Goal: Task Accomplishment & Management: Complete application form

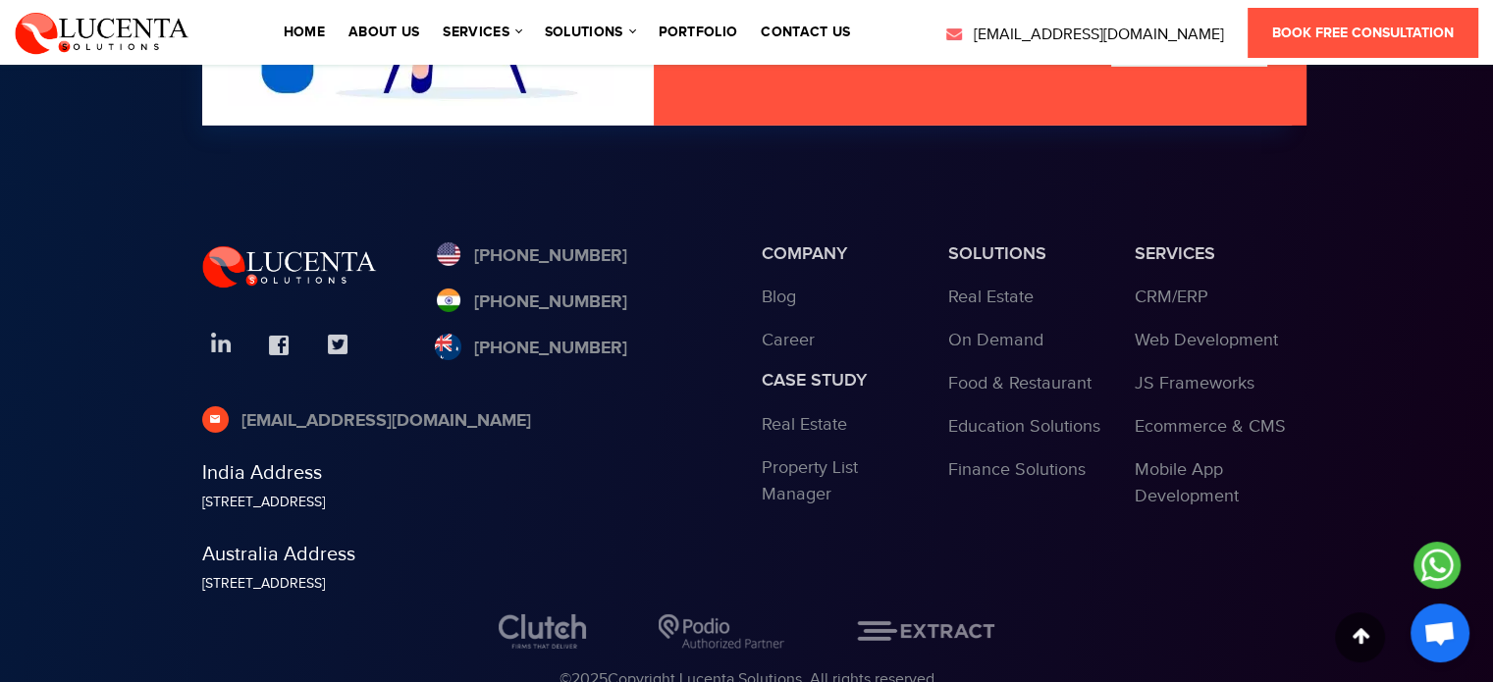
scroll to position [6566, 0]
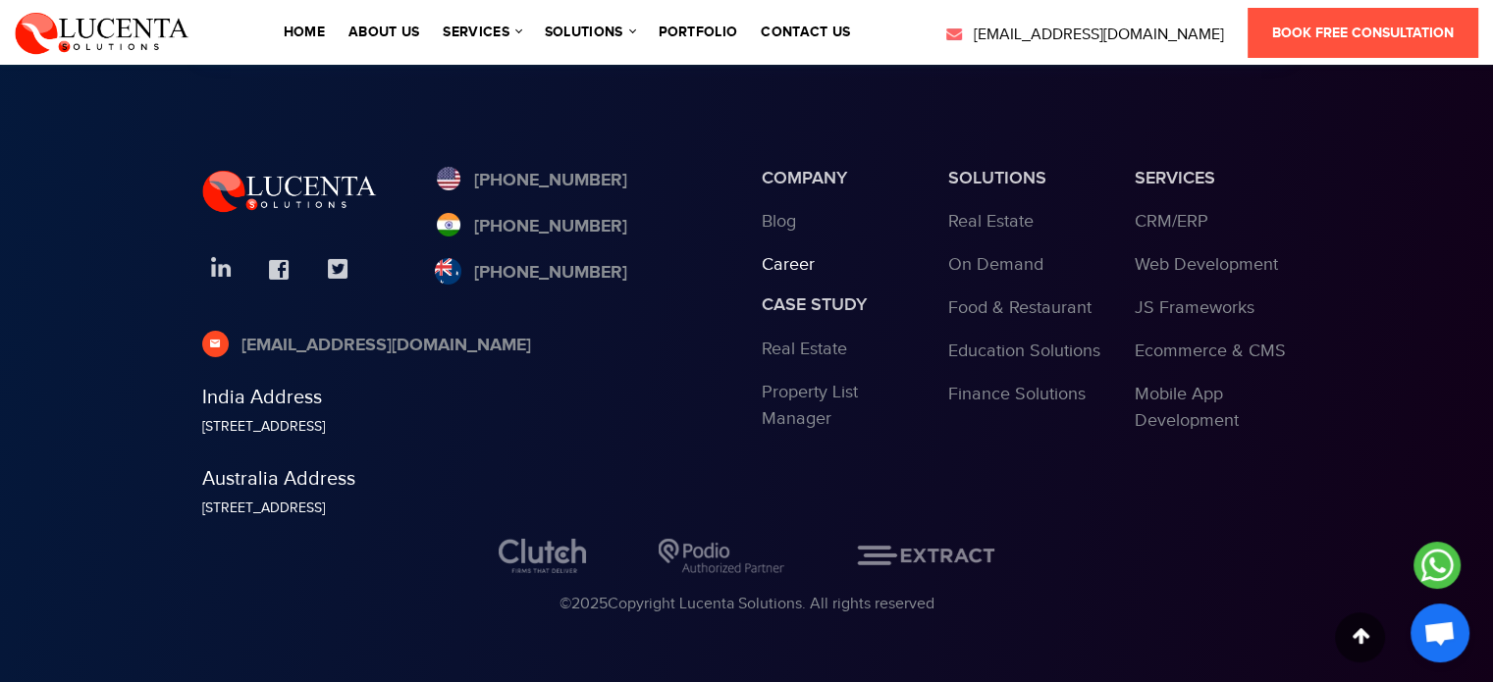
click at [794, 258] on link "Career" at bounding box center [788, 264] width 53 height 21
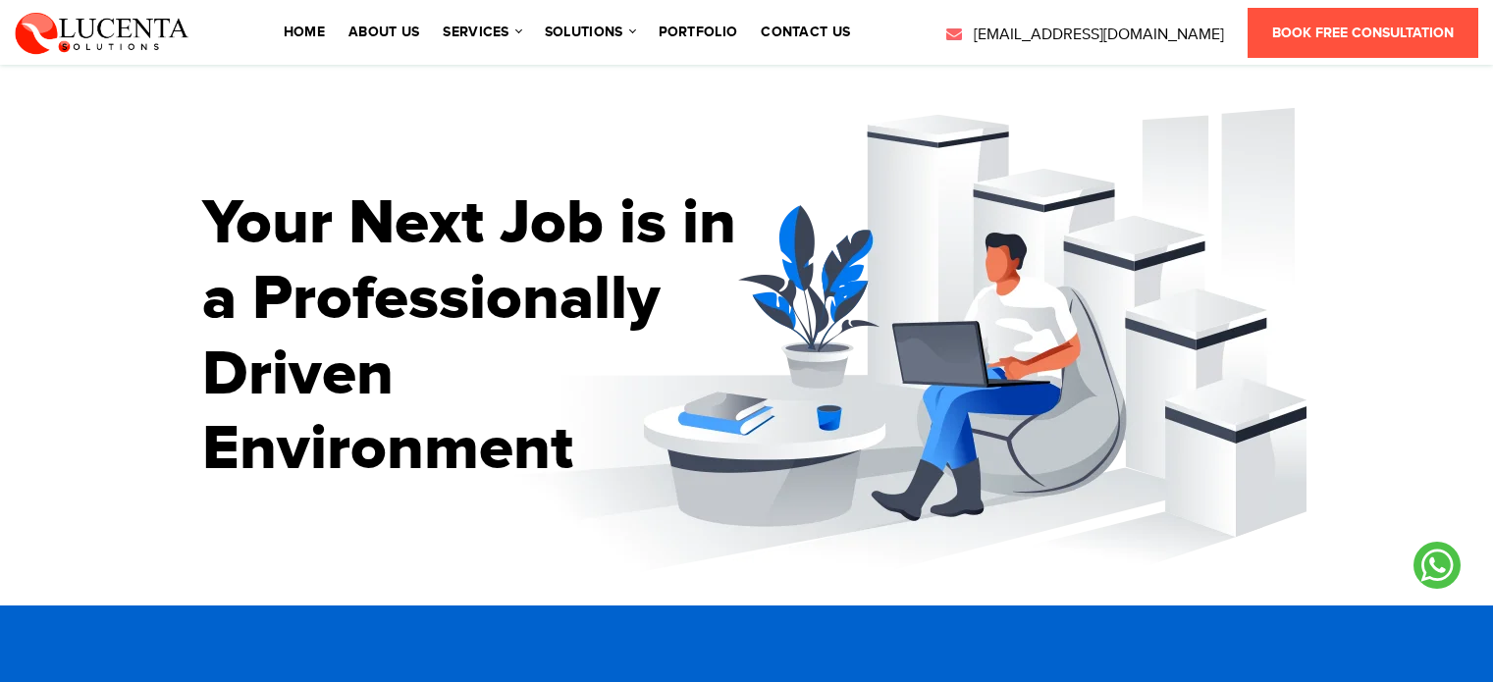
scroll to position [408, 0]
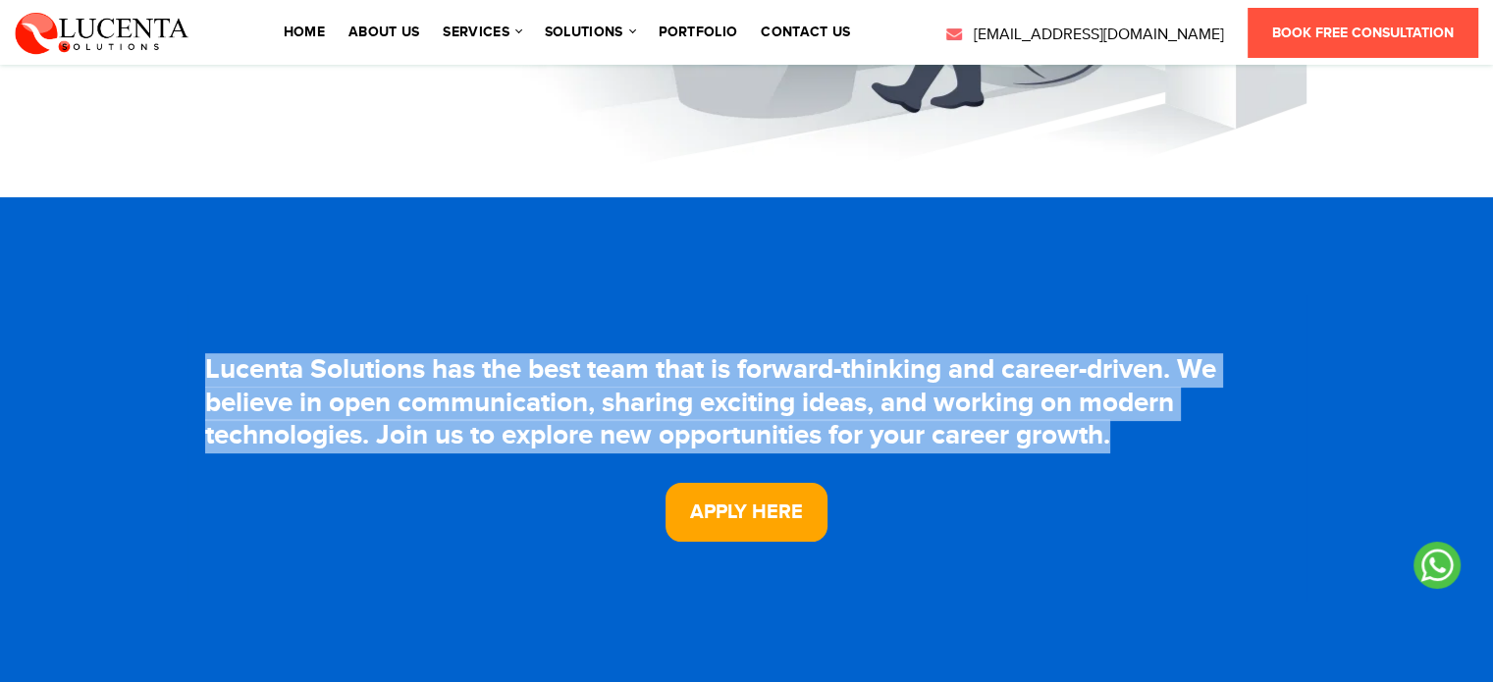
click at [653, 391] on h3 "Lucenta Solutions has the best team that is forward-thinking and career-driven.…" at bounding box center [747, 403] width 1084 height 99
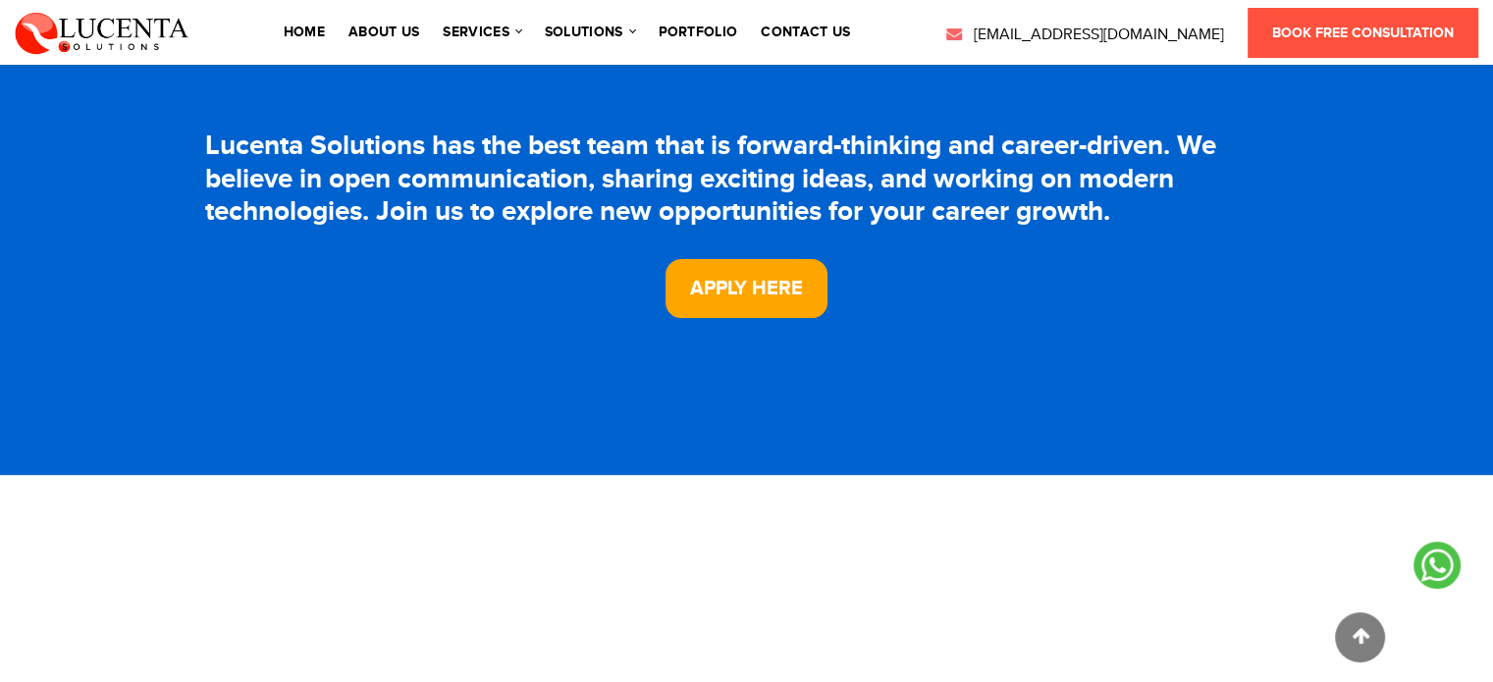
scroll to position [632, 0]
click at [710, 286] on link "Apply Here" at bounding box center [746, 288] width 162 height 59
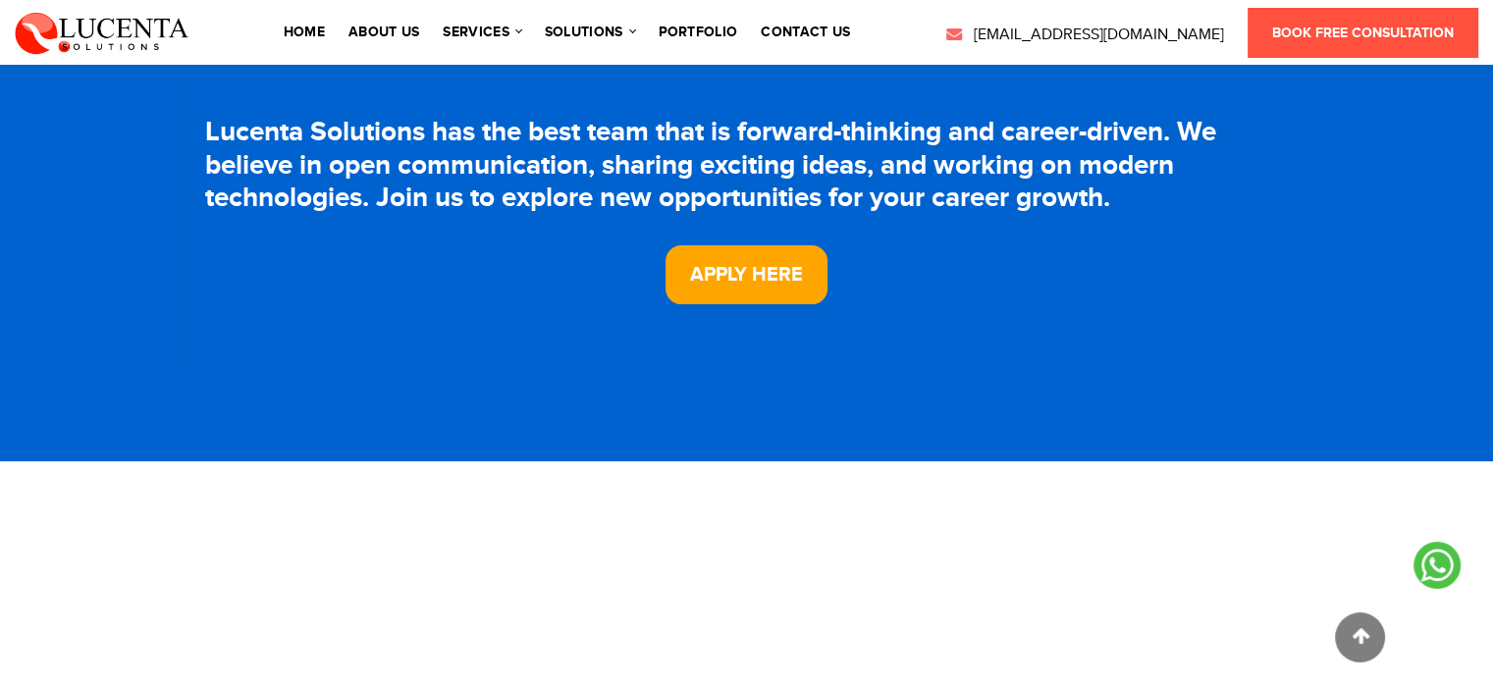
scroll to position [644, 0]
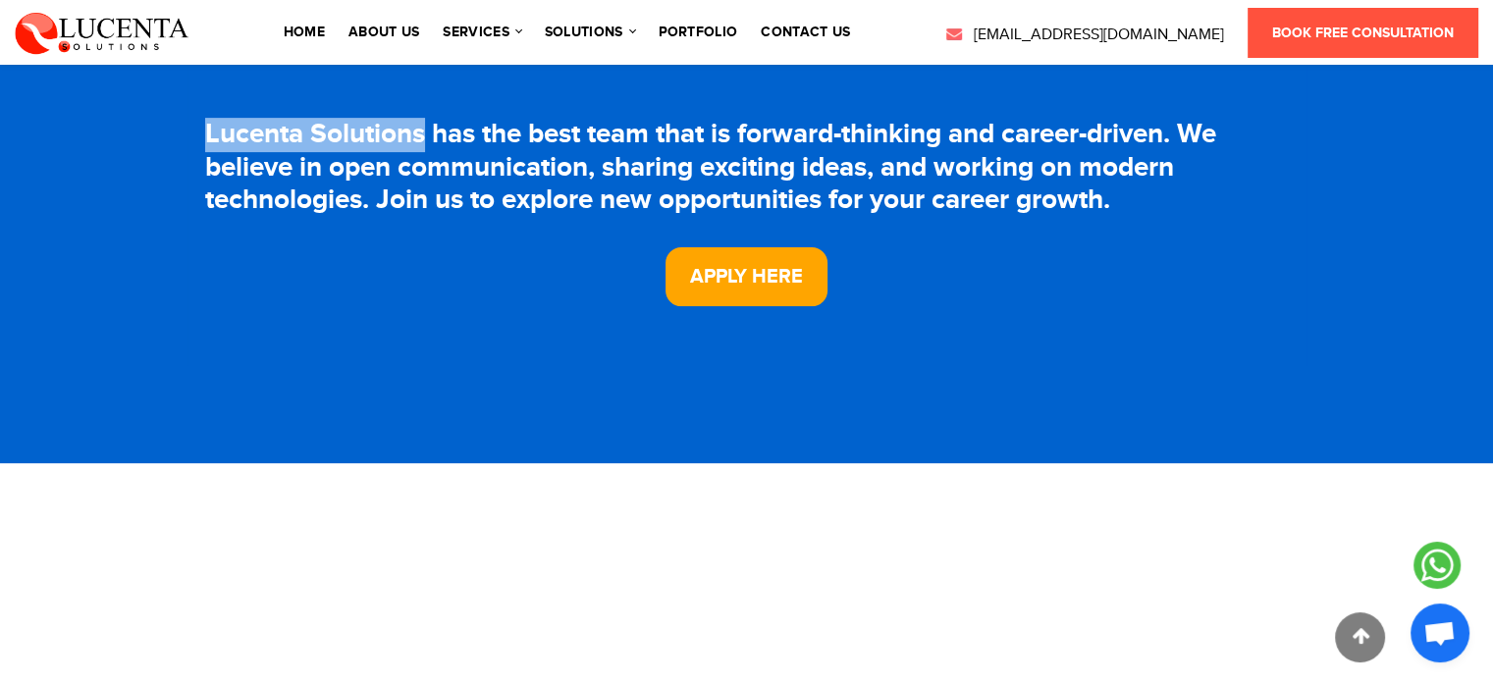
drag, startPoint x: 182, startPoint y: 134, endPoint x: 427, endPoint y: 130, distance: 245.4
click at [427, 130] on section "Lucenta Solutions has the best team that is forward-thinking and career-driven.…" at bounding box center [746, 213] width 1493 height 502
copy h3 "Lucenta Solutions"
